Goal: Task Accomplishment & Management: Manage account settings

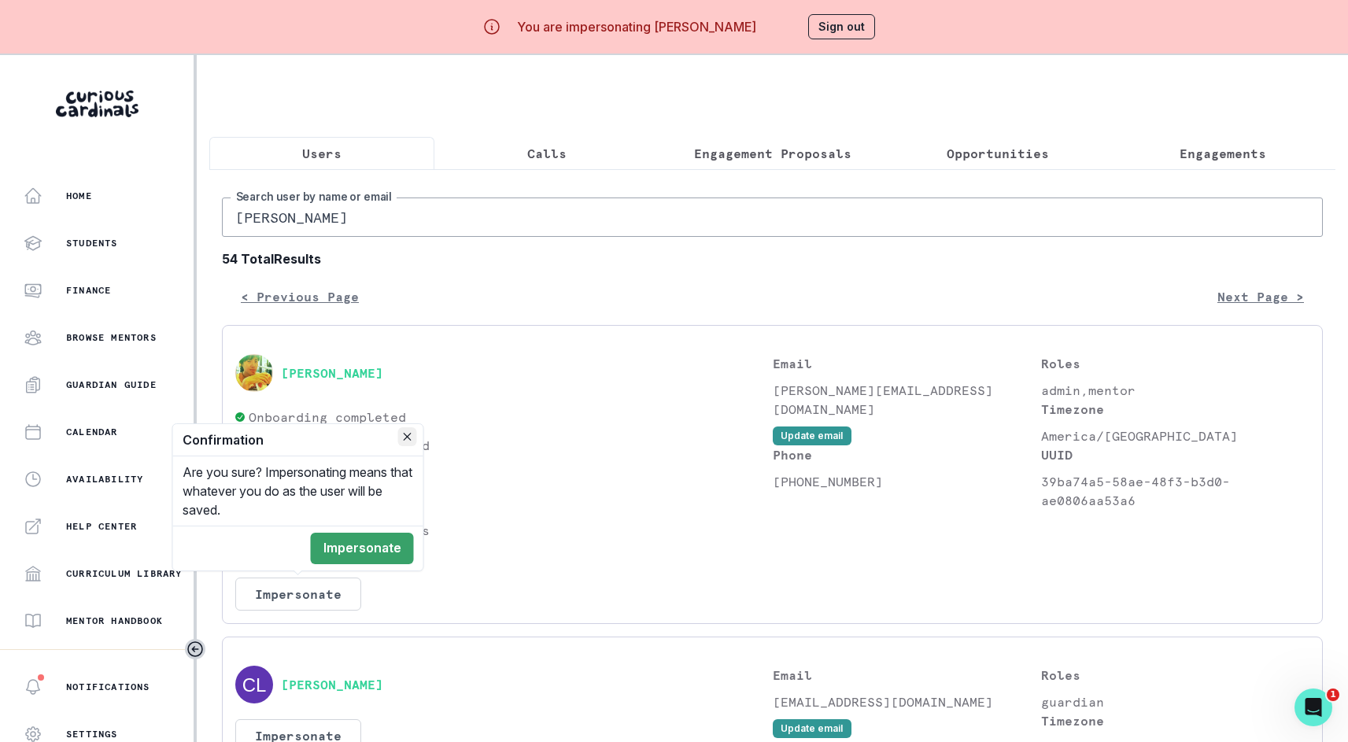
click at [408, 441] on icon "Close" at bounding box center [408, 437] width 8 height 8
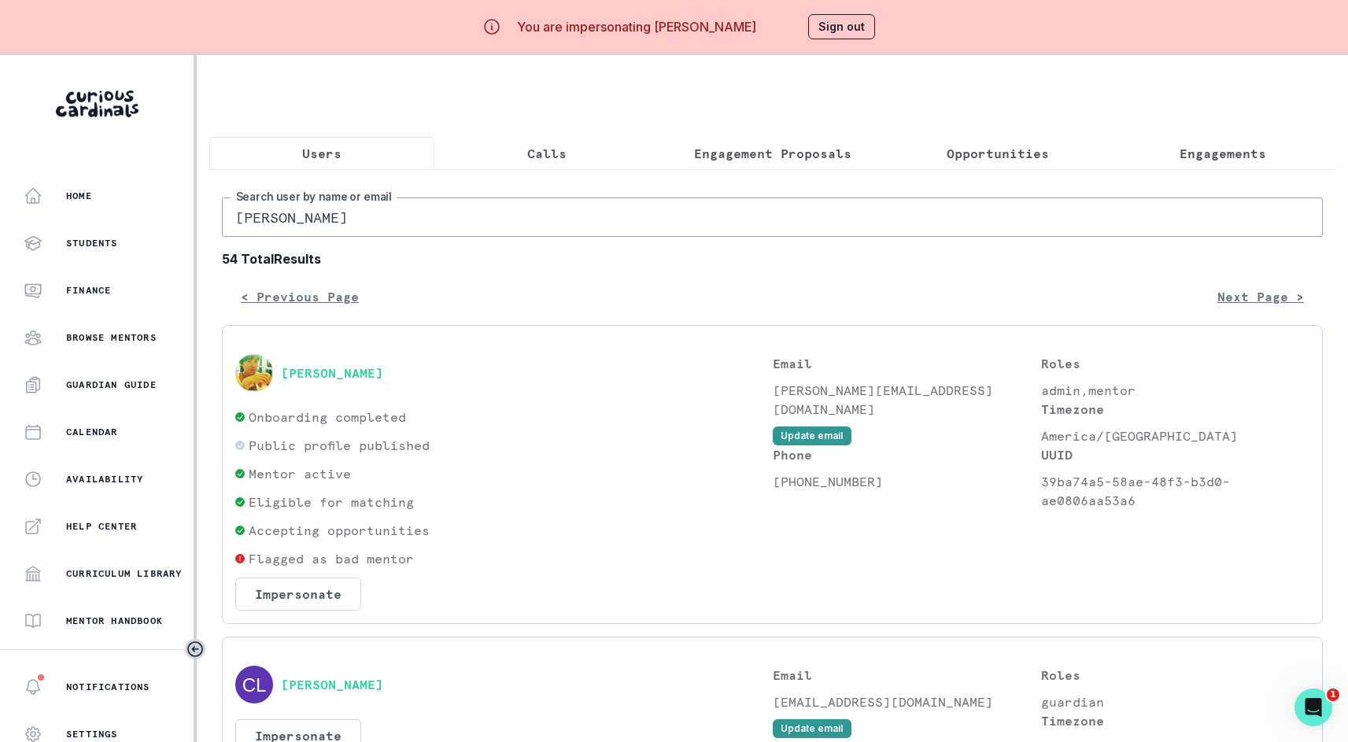
click at [571, 455] on div "Public profile published" at bounding box center [504, 445] width 538 height 19
click at [318, 608] on button "Impersonate" at bounding box center [298, 594] width 126 height 33
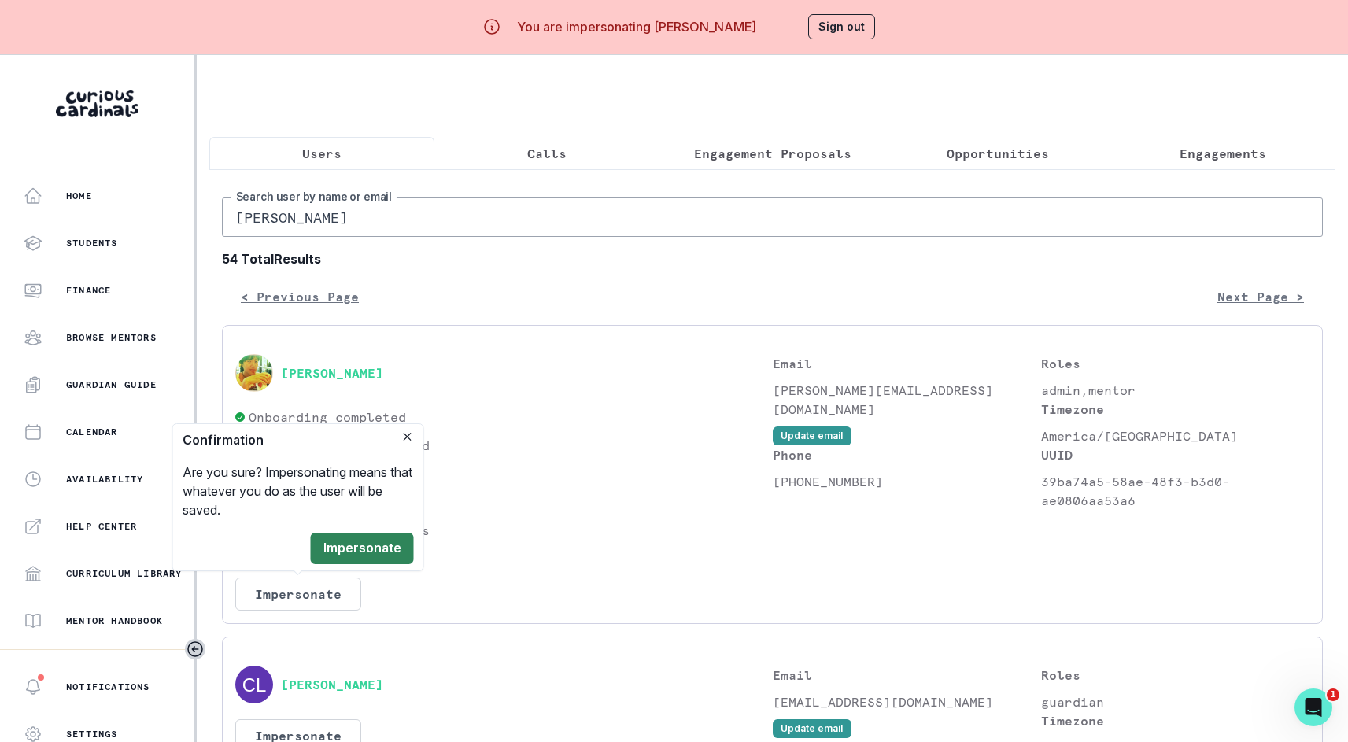
click at [376, 557] on button "Impersonate" at bounding box center [362, 548] width 103 height 31
click at [93, 202] on div "Home" at bounding box center [109, 196] width 170 height 19
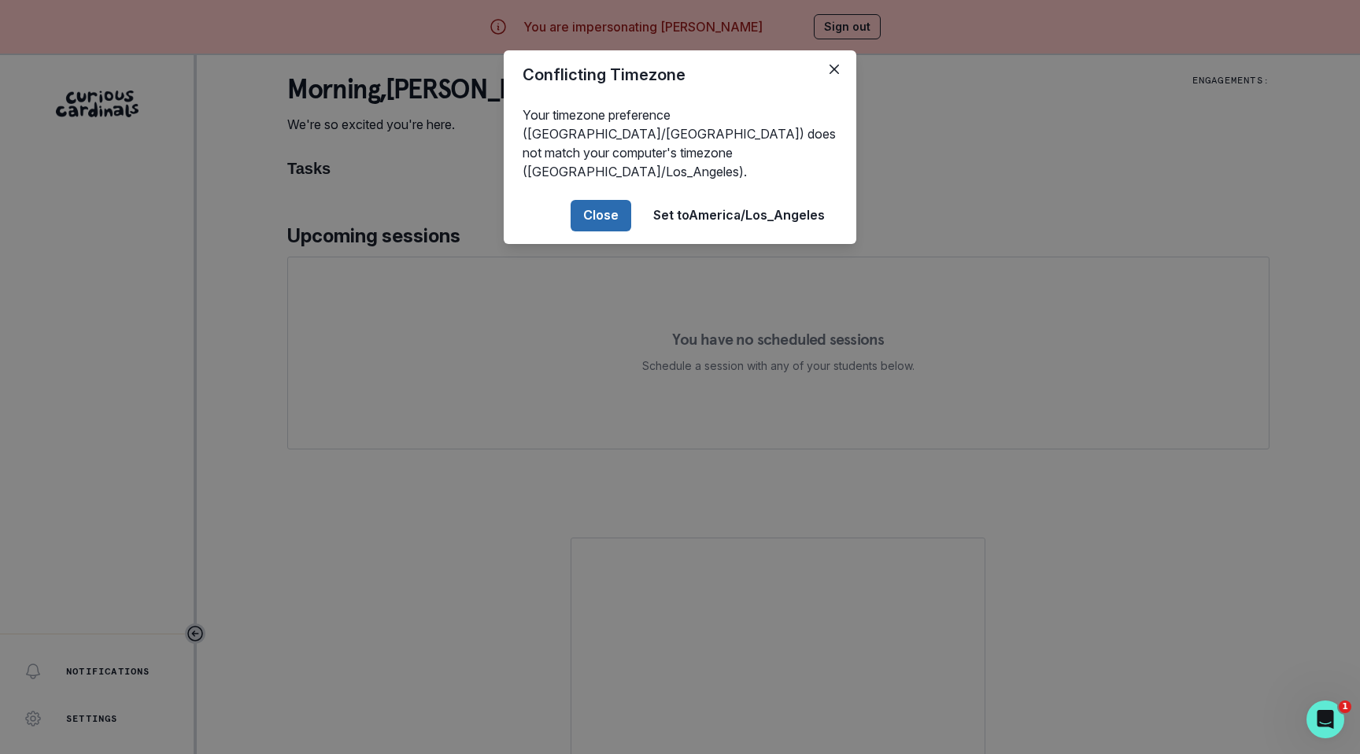
click at [580, 200] on button "Close" at bounding box center [601, 215] width 61 height 31
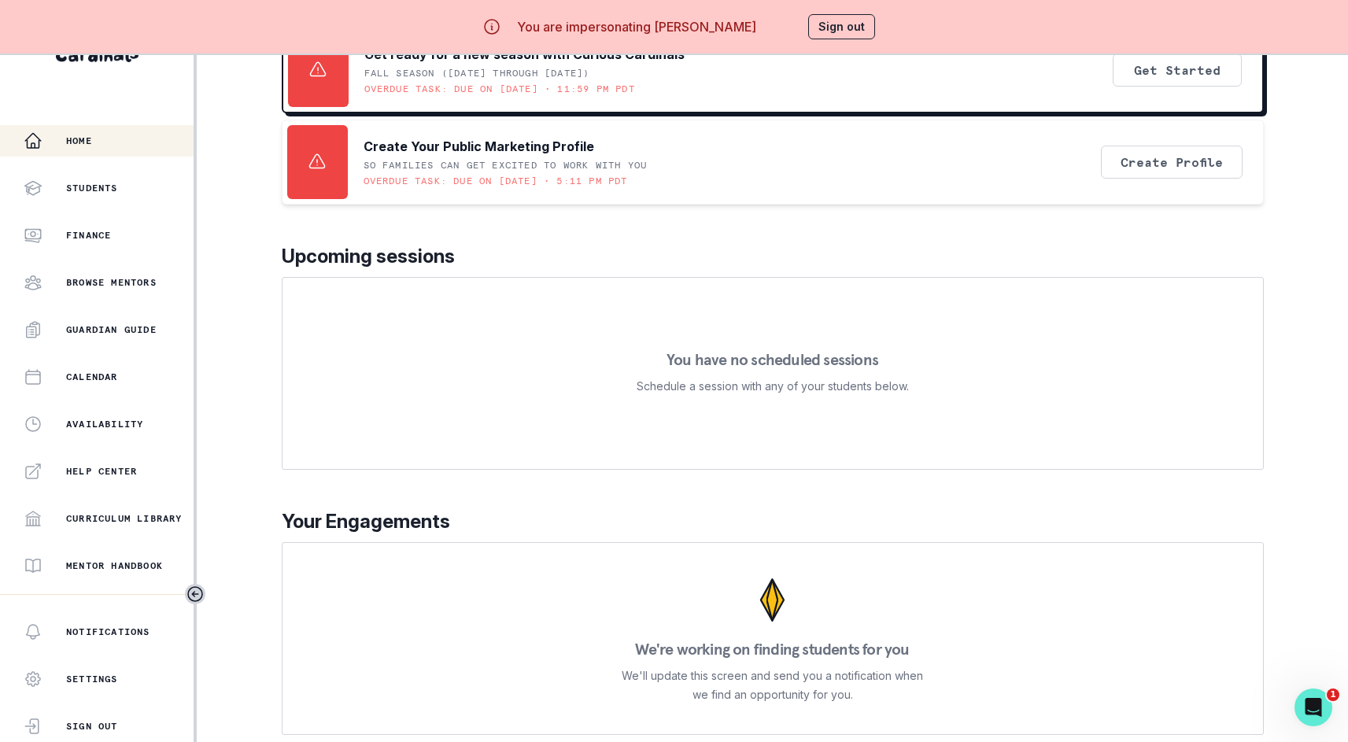
scroll to position [64, 0]
click at [120, 188] on div "Students" at bounding box center [109, 188] width 170 height 19
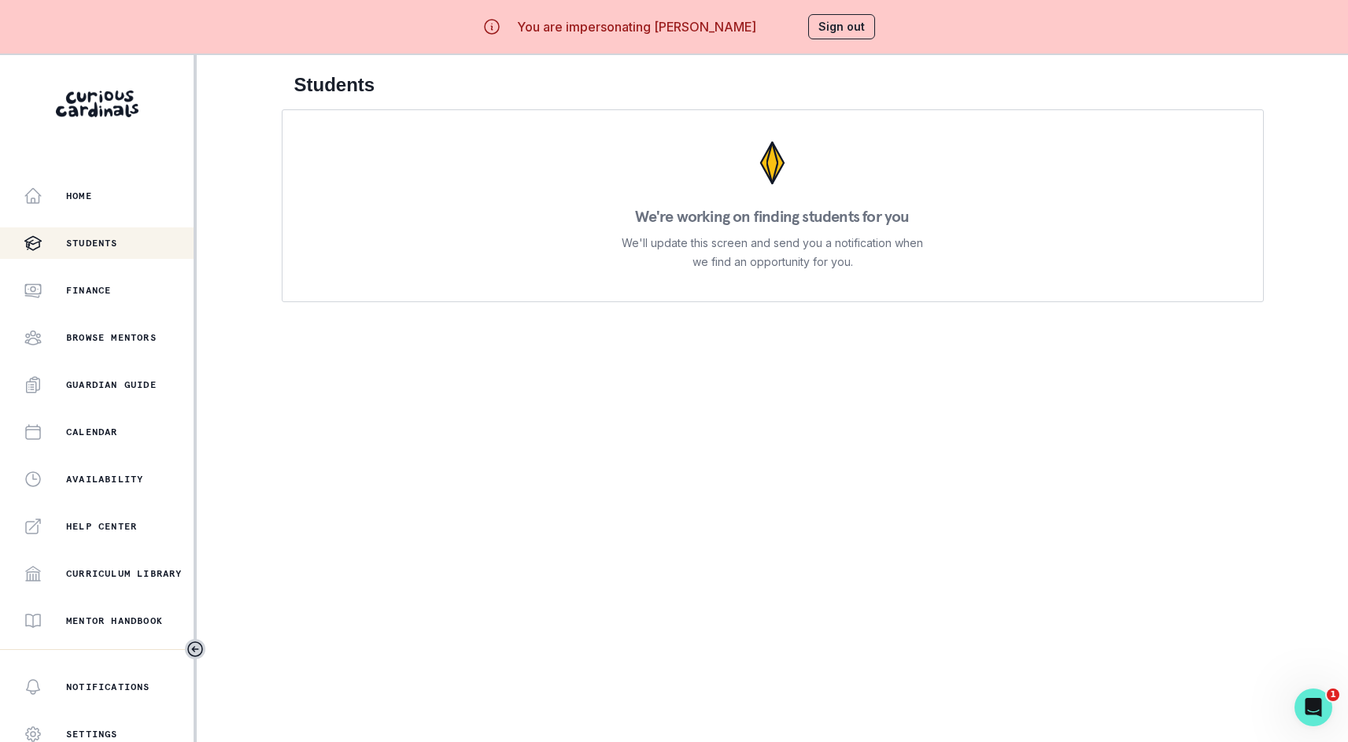
click at [827, 23] on button "Sign out" at bounding box center [841, 26] width 67 height 25
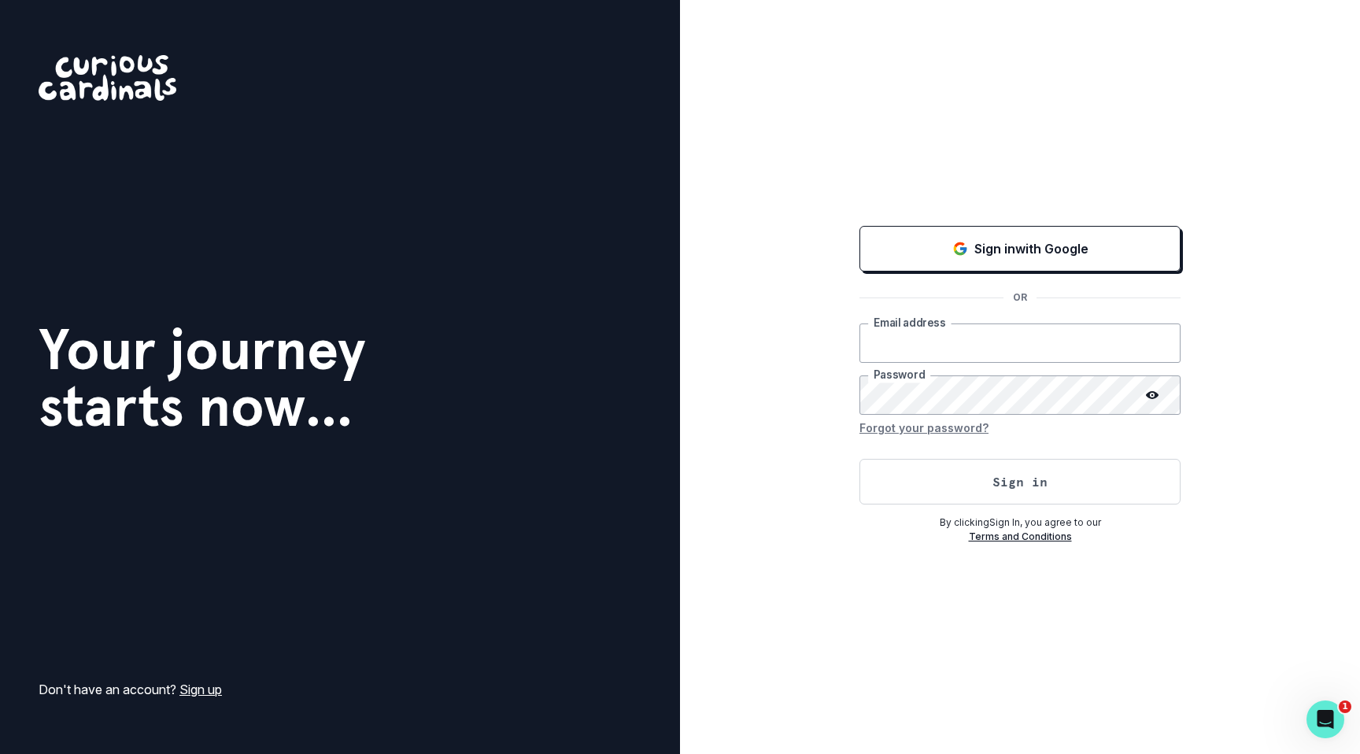
type input "[PERSON_NAME][EMAIL_ADDRESS][DOMAIN_NAME]"
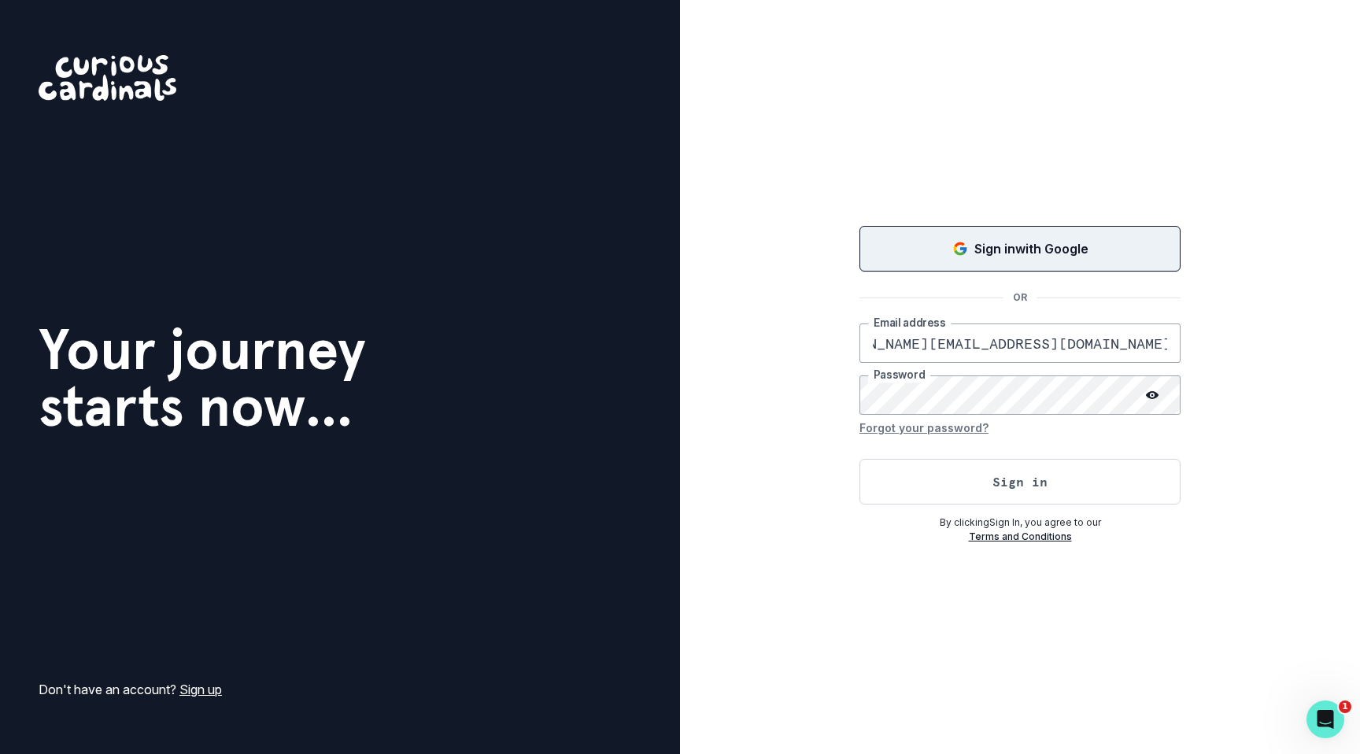
click at [952, 243] on icon "Sign in with Google (GSuite)" at bounding box center [960, 249] width 16 height 16
